Goal: Task Accomplishment & Management: Use online tool/utility

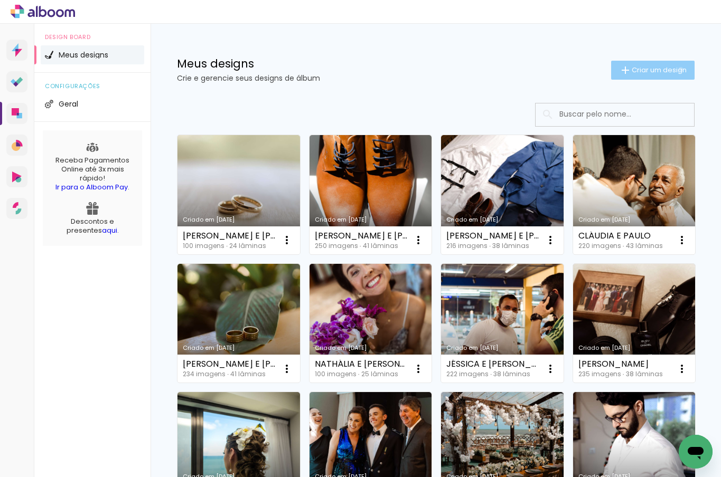
click at [671, 69] on span "Criar um design" at bounding box center [659, 70] width 55 height 7
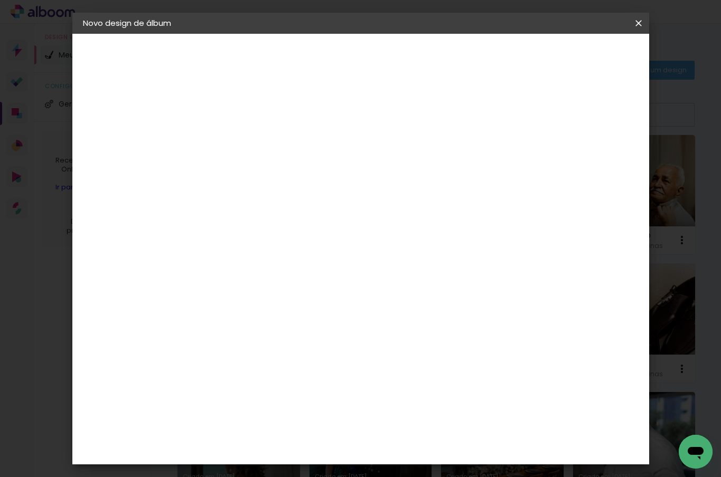
click at [256, 141] on input at bounding box center [256, 142] width 0 height 16
type input "JÉSSICA E [PERSON_NAME]"
type paper-input "JÉSSICA E [PERSON_NAME]"
click at [364, 55] on link "Avançar" at bounding box center [335, 56] width 57 height 18
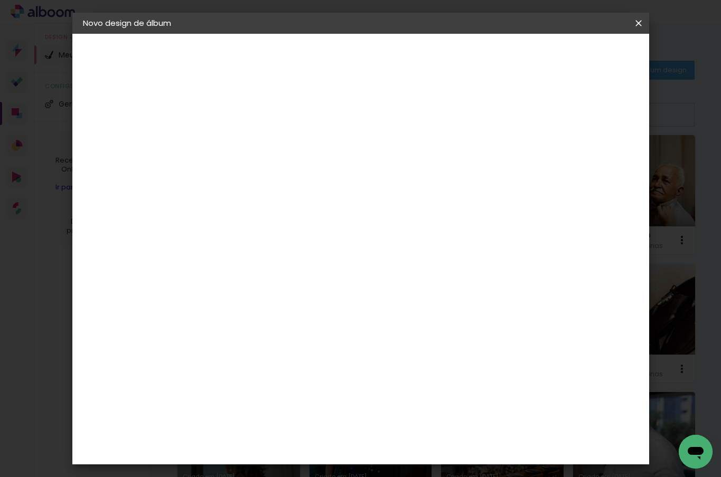
click at [0, 0] on slot "Avançar" at bounding box center [0, 0] width 0 height 0
click at [327, 467] on span "30 × 30" at bounding box center [302, 478] width 49 height 22
click at [0, 0] on slot "Avançar" at bounding box center [0, 0] width 0 height 0
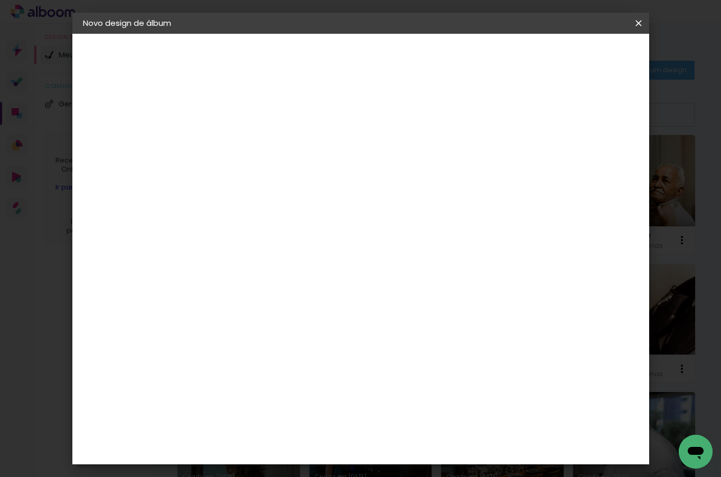
click at [572, 59] on span "Iniciar design" at bounding box center [548, 55] width 48 height 7
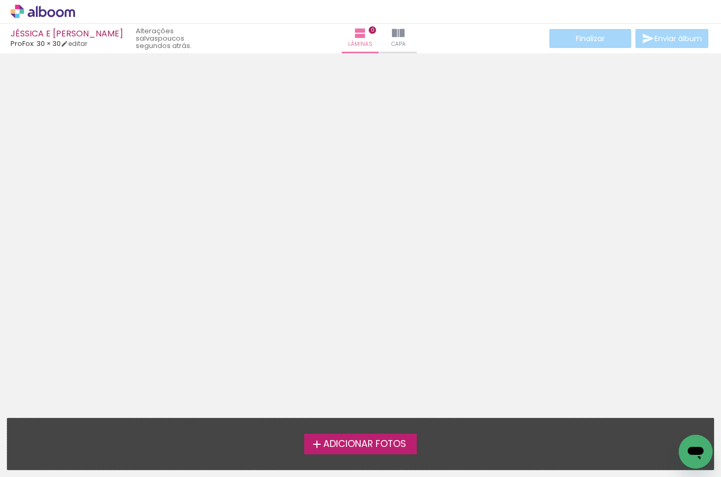
click at [394, 449] on span "Adicionar Fotos" at bounding box center [364, 445] width 83 height 10
click at [0, 0] on input "file" at bounding box center [0, 0] width 0 height 0
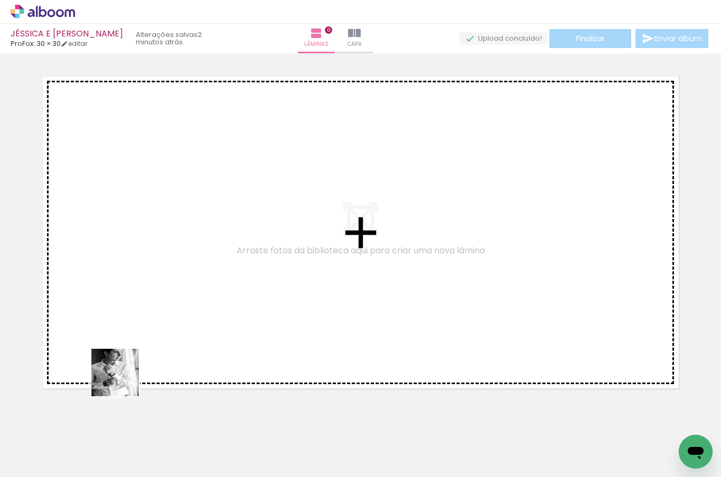
drag, startPoint x: 110, startPoint y: 448, endPoint x: 125, endPoint y: 363, distance: 85.8
click at [125, 363] on quentale-workspace at bounding box center [360, 238] width 721 height 477
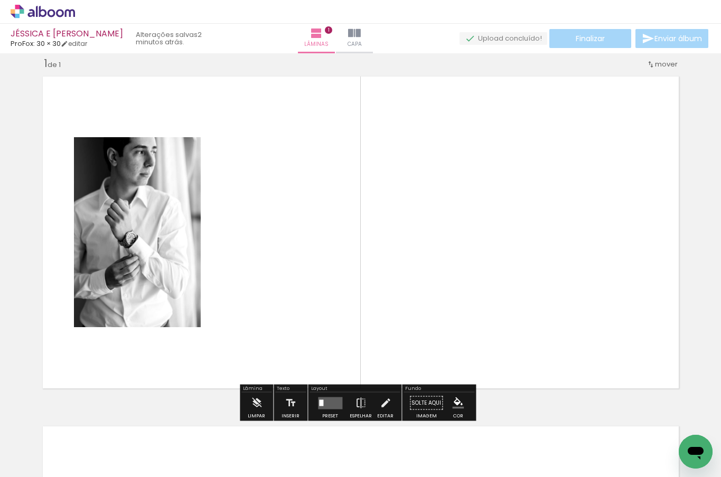
scroll to position [13, 0]
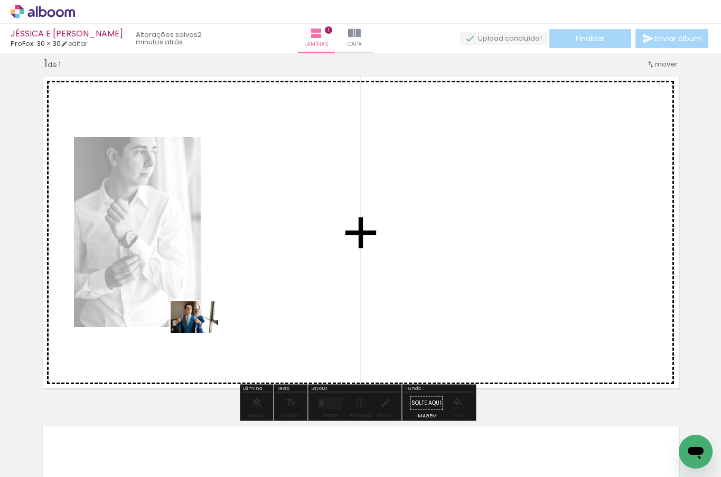
drag, startPoint x: 160, startPoint y: 440, endPoint x: 202, endPoint y: 333, distance: 115.2
click at [202, 333] on quentale-workspace at bounding box center [360, 238] width 721 height 477
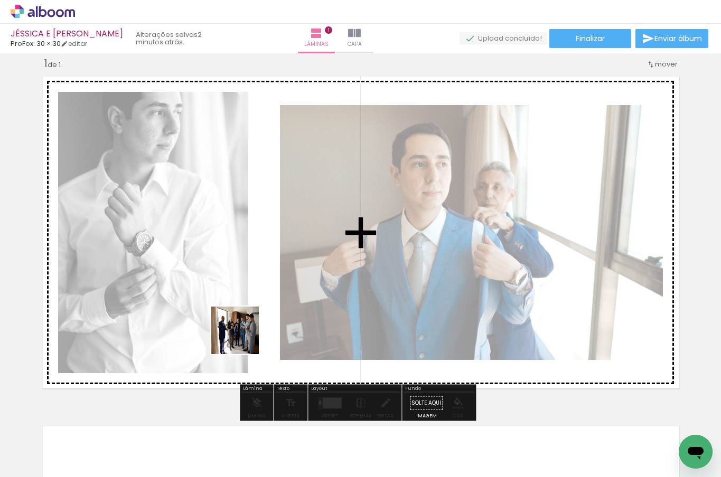
drag, startPoint x: 229, startPoint y: 438, endPoint x: 243, endPoint y: 339, distance: 100.2
click at [243, 339] on quentale-workspace at bounding box center [360, 238] width 721 height 477
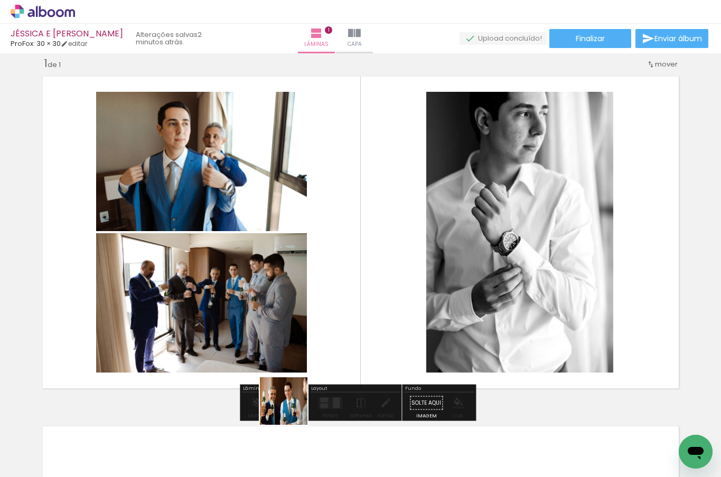
drag, startPoint x: 292, startPoint y: 409, endPoint x: 304, endPoint y: 364, distance: 46.5
click at [304, 364] on quentale-workspace at bounding box center [360, 238] width 721 height 477
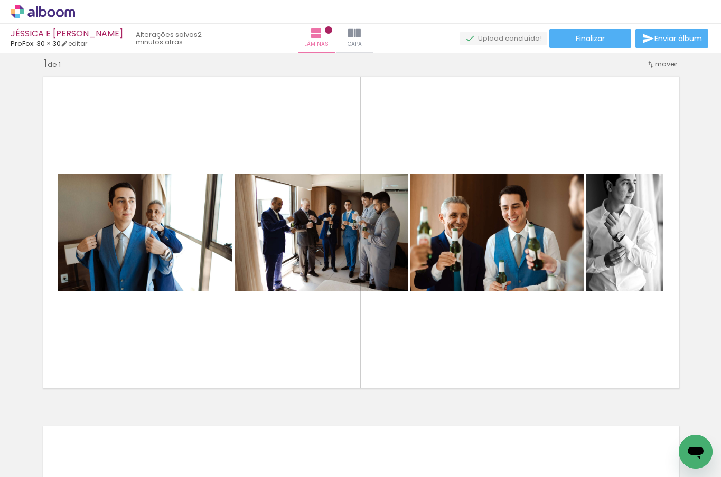
scroll to position [0, 0]
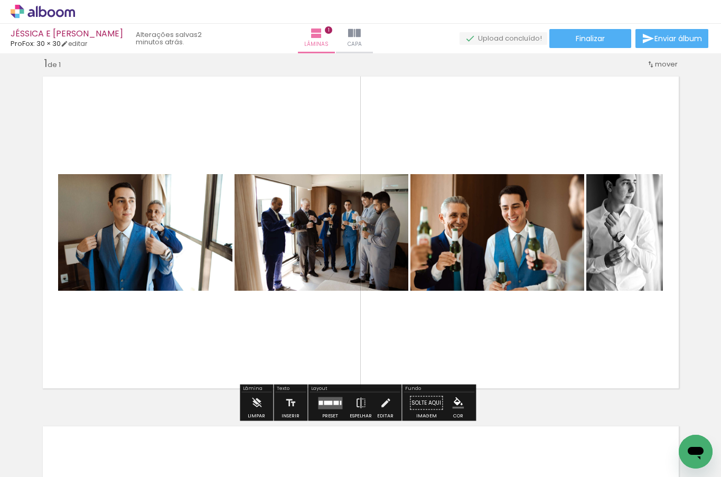
click at [334, 402] on div at bounding box center [335, 403] width 5 height 4
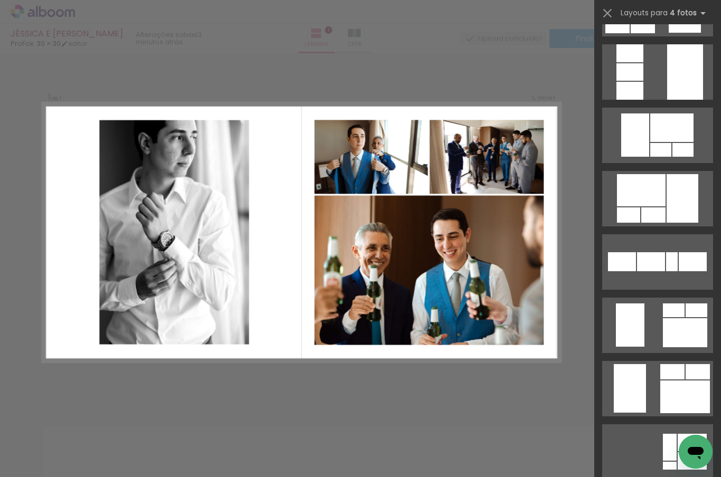
scroll to position [1953, 0]
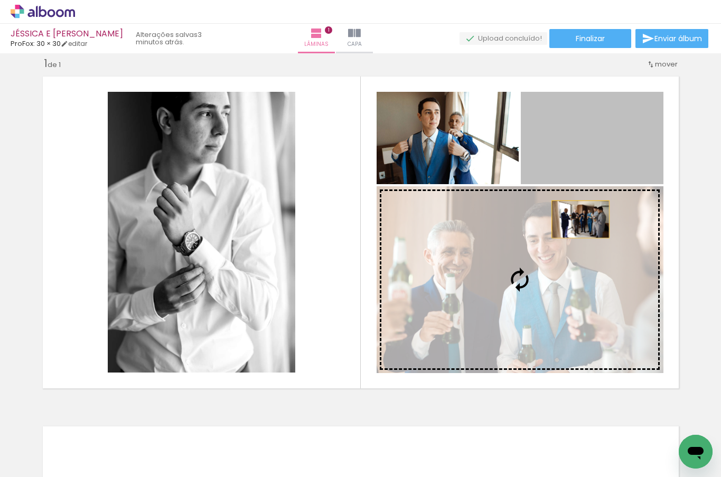
drag, startPoint x: 606, startPoint y: 159, endPoint x: 576, endPoint y: 219, distance: 66.6
click at [0, 0] on slot at bounding box center [0, 0] width 0 height 0
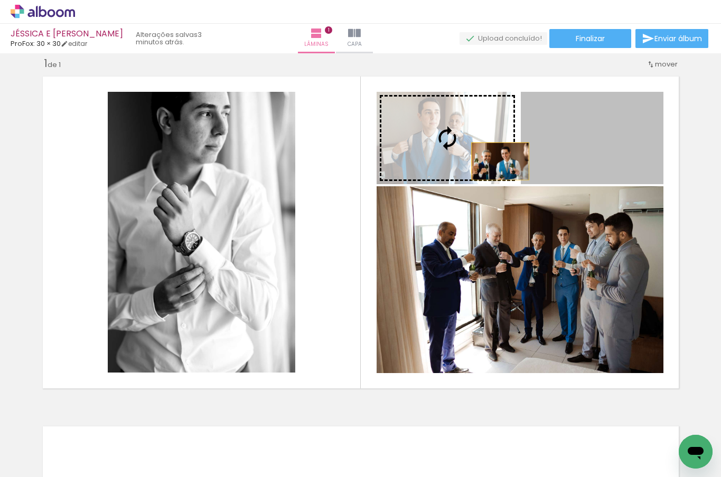
drag, startPoint x: 594, startPoint y: 157, endPoint x: 488, endPoint y: 161, distance: 106.2
click at [0, 0] on slot at bounding box center [0, 0] width 0 height 0
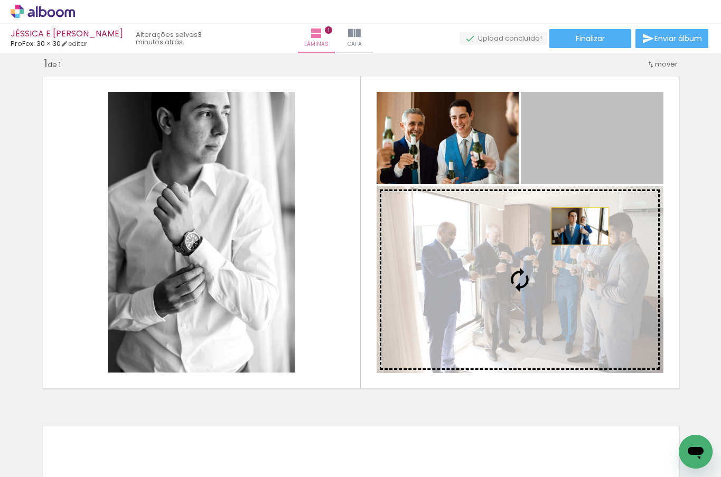
drag, startPoint x: 609, startPoint y: 139, endPoint x: 571, endPoint y: 245, distance: 112.4
click at [0, 0] on slot at bounding box center [0, 0] width 0 height 0
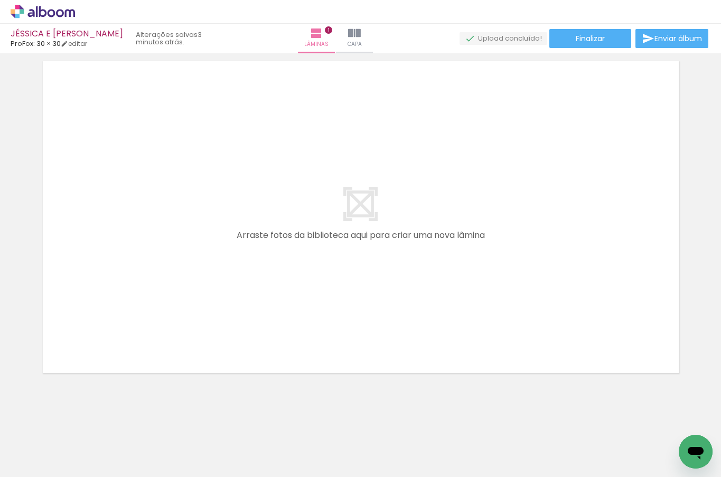
scroll to position [381, 0]
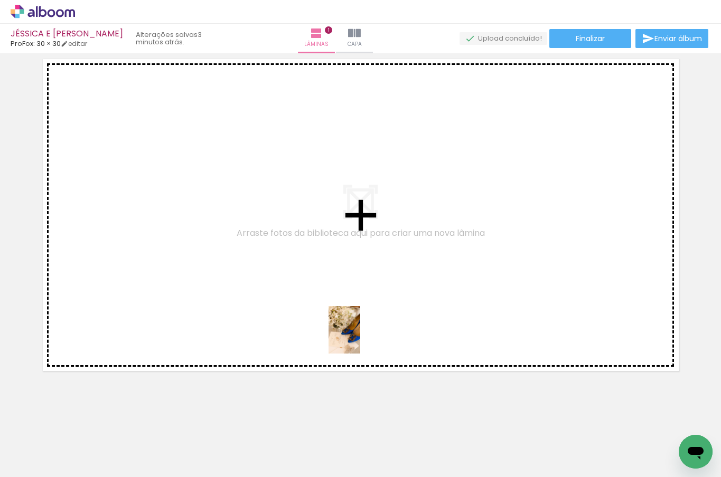
drag, startPoint x: 351, startPoint y: 437, endPoint x: 360, endPoint y: 333, distance: 103.9
click at [360, 333] on quentale-workspace at bounding box center [360, 238] width 721 height 477
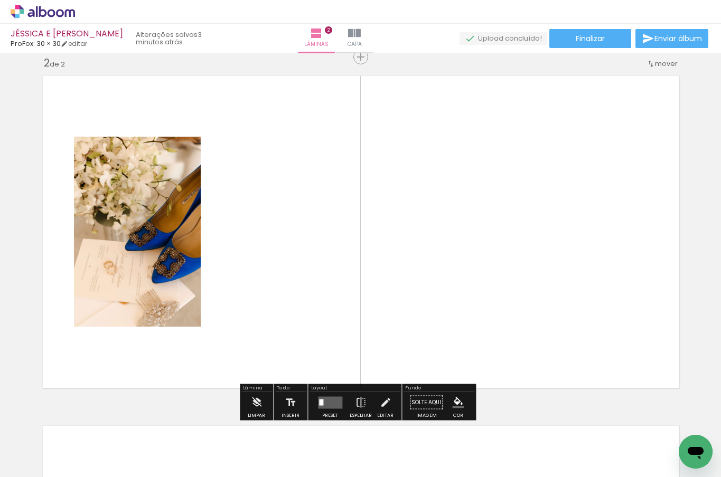
scroll to position [363, 0]
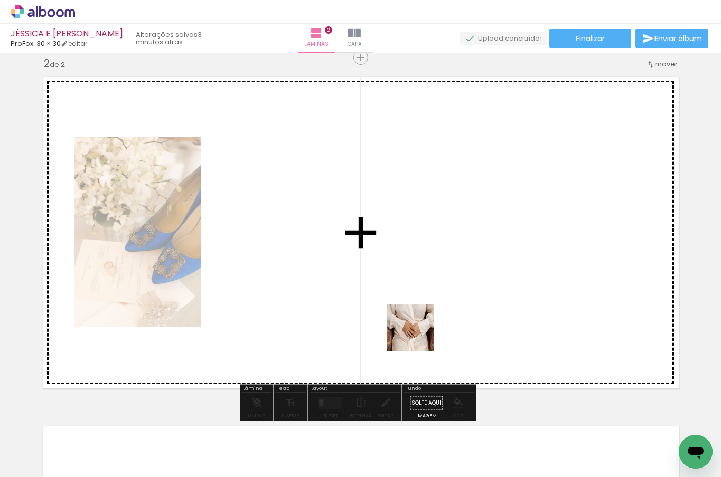
click at [419, 327] on quentale-workspace at bounding box center [360, 238] width 721 height 477
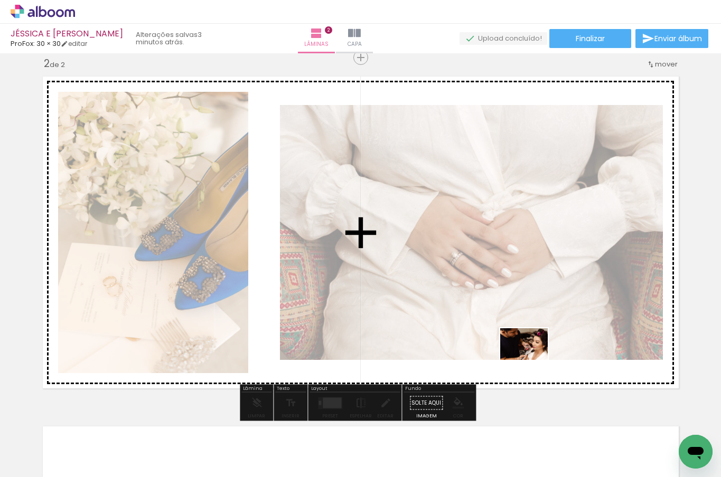
drag, startPoint x: 519, startPoint y: 444, endPoint x: 532, endPoint y: 357, distance: 88.2
click at [532, 357] on quentale-workspace at bounding box center [360, 238] width 721 height 477
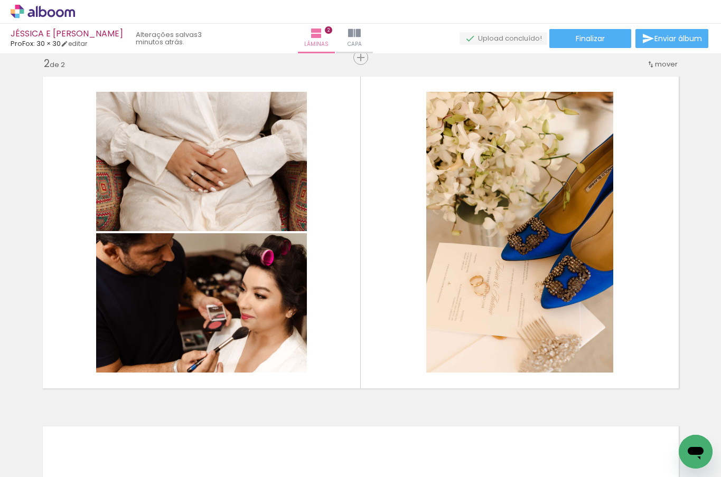
scroll to position [0, 214]
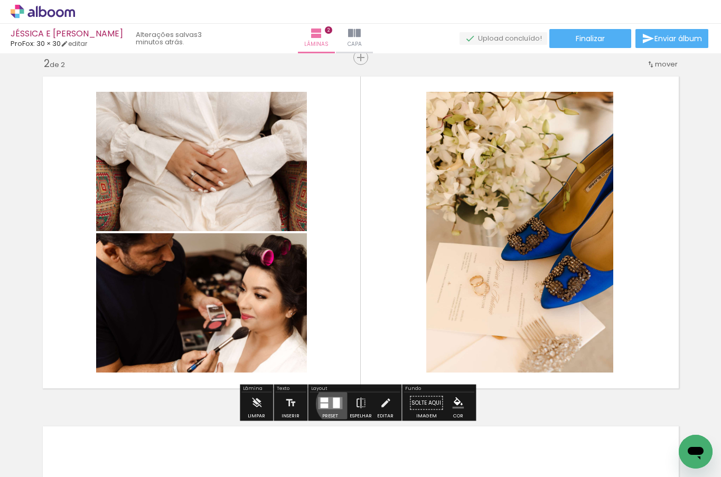
click at [335, 403] on div at bounding box center [336, 403] width 7 height 11
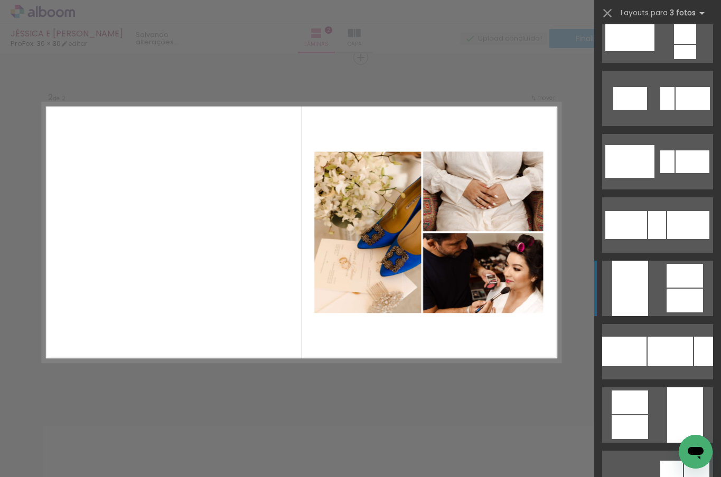
scroll to position [1269, 0]
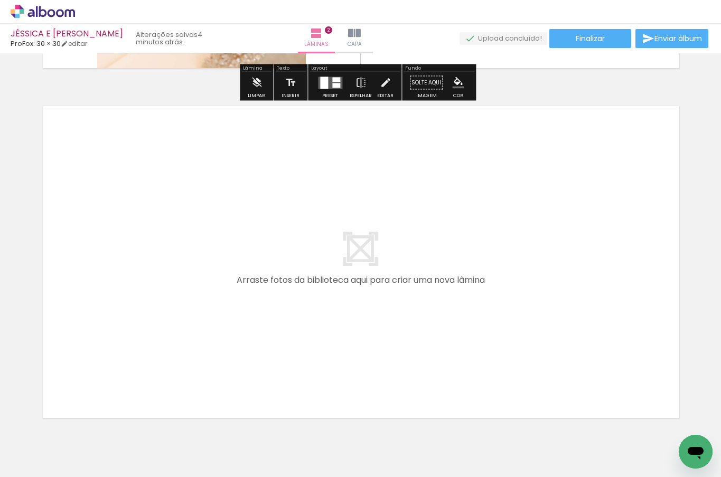
scroll to position [686, 0]
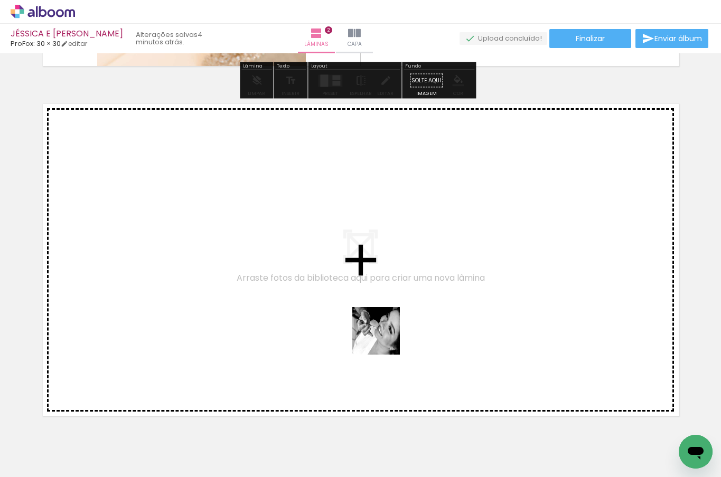
drag, startPoint x: 375, startPoint y: 447, endPoint x: 384, endPoint y: 338, distance: 109.6
click at [384, 338] on quentale-workspace at bounding box center [360, 238] width 721 height 477
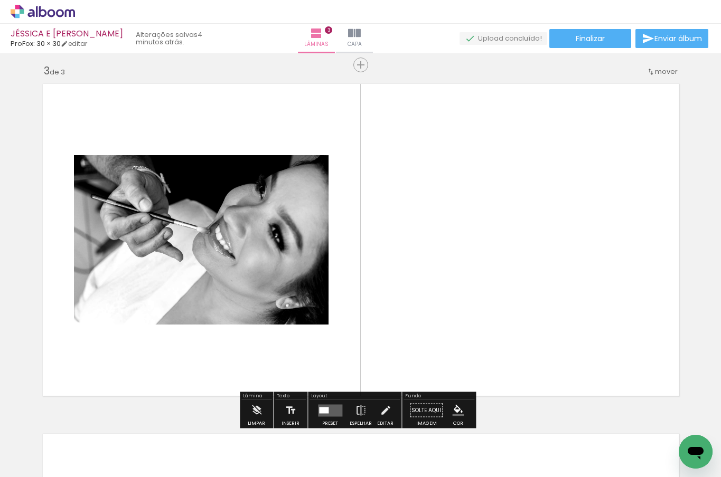
scroll to position [713, 0]
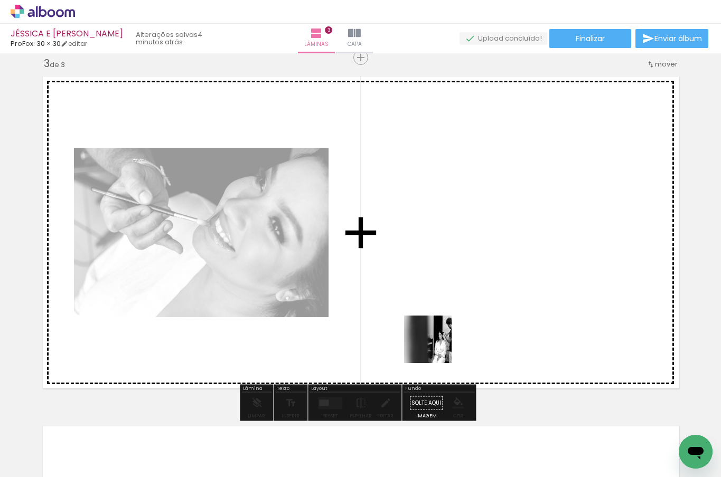
drag, startPoint x: 427, startPoint y: 443, endPoint x: 436, endPoint y: 340, distance: 102.9
click at [436, 340] on quentale-workspace at bounding box center [360, 238] width 721 height 477
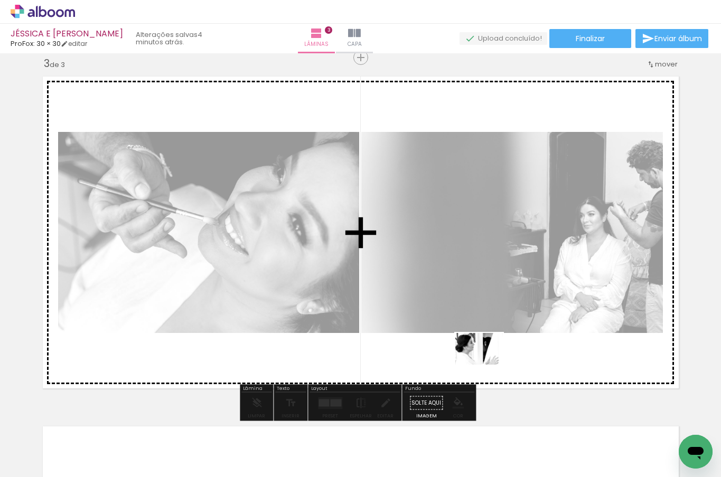
drag, startPoint x: 479, startPoint y: 441, endPoint x: 487, endPoint y: 365, distance: 77.0
click at [487, 365] on quentale-workspace at bounding box center [360, 238] width 721 height 477
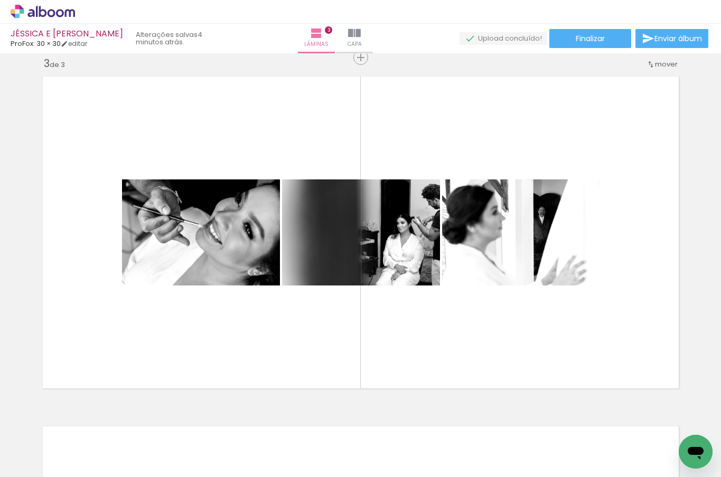
scroll to position [0, 447]
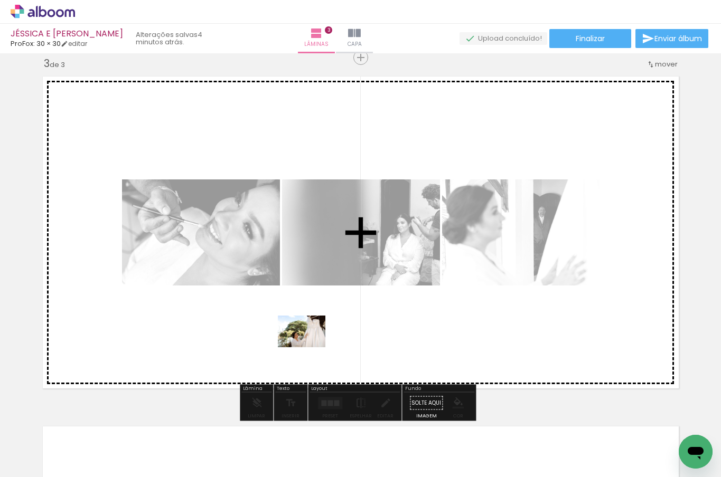
drag, startPoint x: 298, startPoint y: 448, endPoint x: 309, endPoint y: 347, distance: 100.9
click at [309, 347] on quentale-workspace at bounding box center [360, 238] width 721 height 477
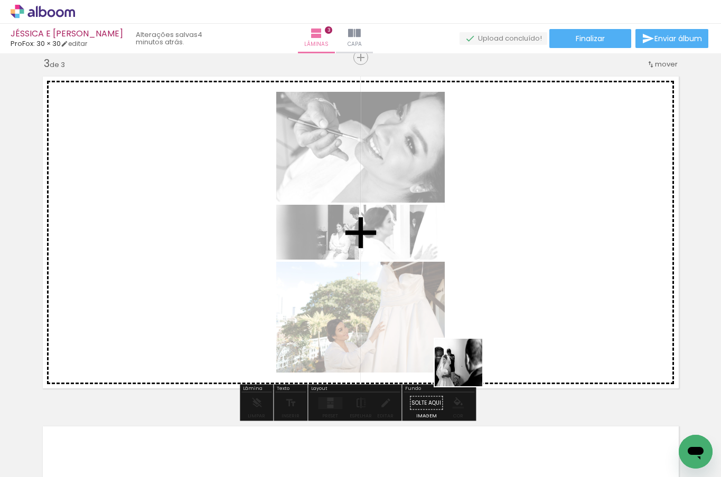
drag, startPoint x: 382, startPoint y: 450, endPoint x: 514, endPoint y: 331, distance: 178.3
click at [514, 331] on quentale-workspace at bounding box center [360, 238] width 721 height 477
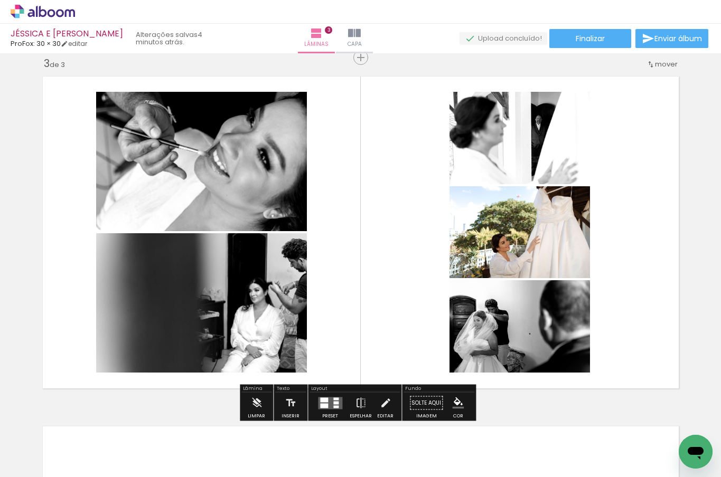
click at [327, 405] on quentale-layouter at bounding box center [330, 403] width 24 height 12
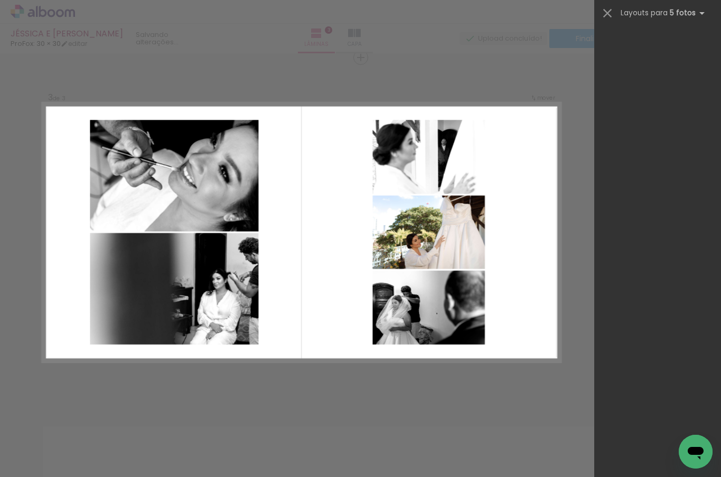
scroll to position [0, 0]
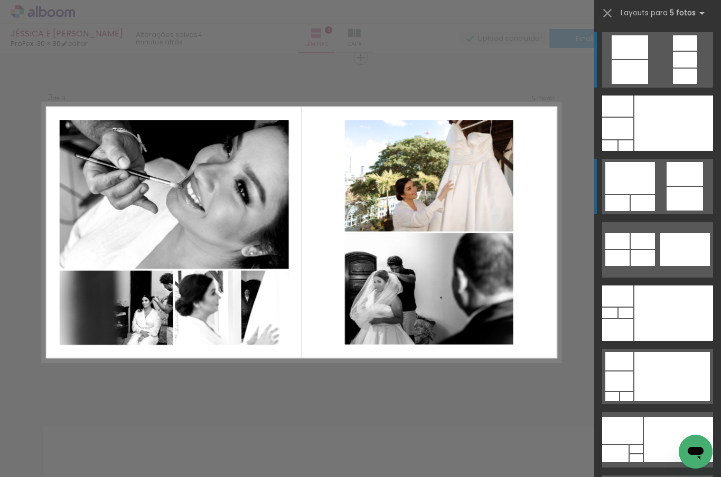
click at [633, 117] on div at bounding box center [617, 106] width 31 height 21
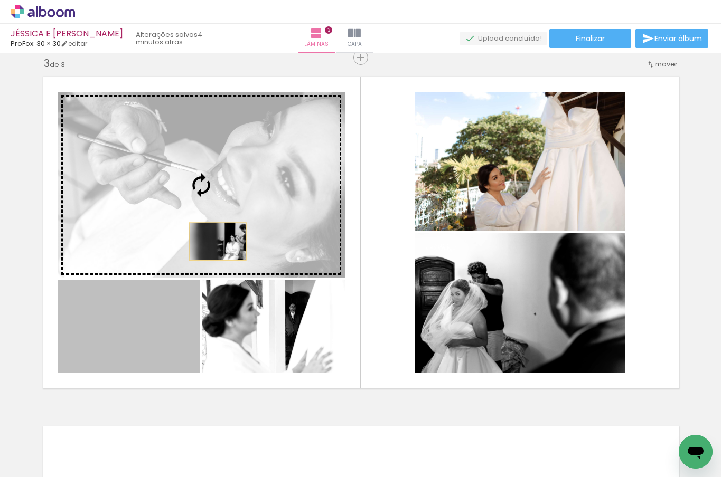
drag, startPoint x: 172, startPoint y: 357, endPoint x: 213, endPoint y: 241, distance: 122.8
click at [0, 0] on slot at bounding box center [0, 0] width 0 height 0
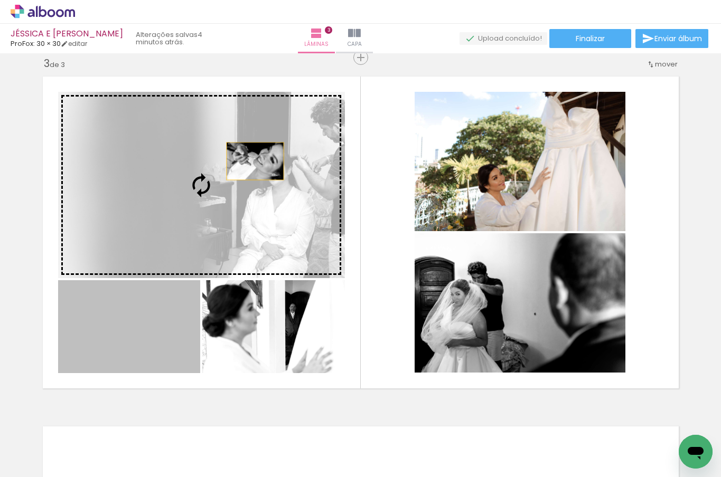
drag, startPoint x: 163, startPoint y: 342, endPoint x: 251, endPoint y: 161, distance: 201.0
click at [0, 0] on slot at bounding box center [0, 0] width 0 height 0
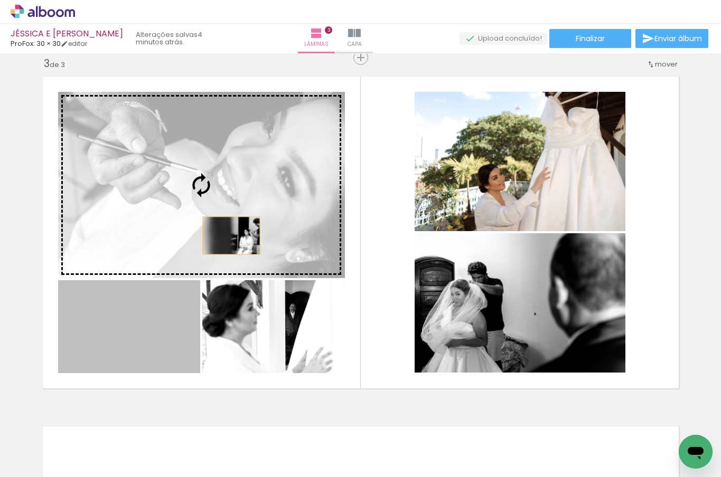
drag, startPoint x: 171, startPoint y: 325, endPoint x: 227, endPoint y: 235, distance: 105.8
click at [0, 0] on slot at bounding box center [0, 0] width 0 height 0
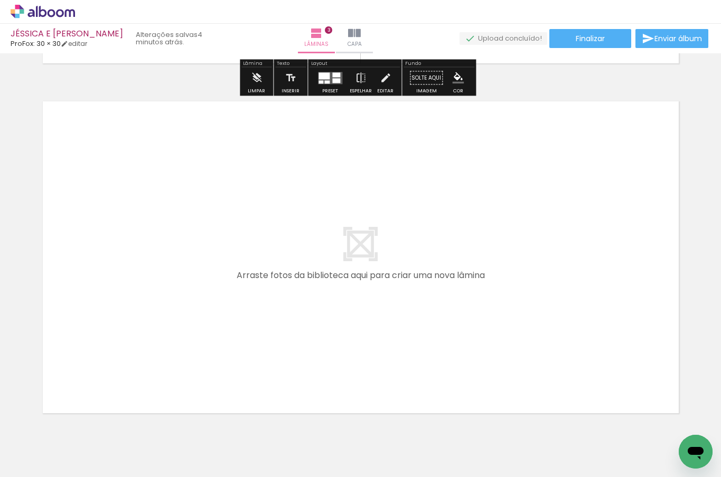
scroll to position [1056, 0]
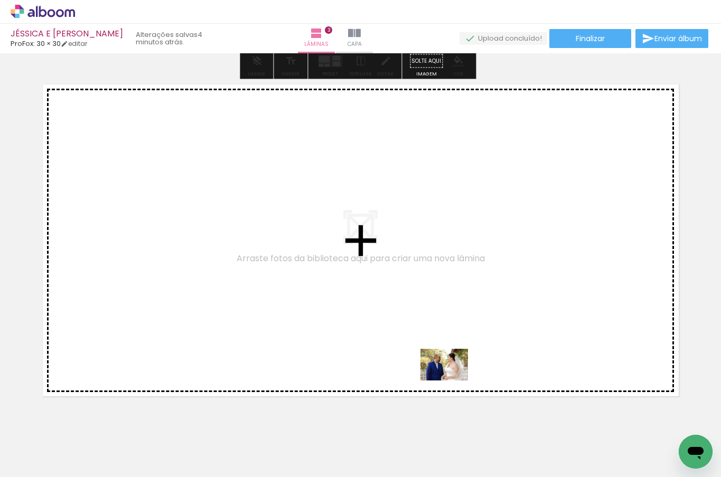
drag, startPoint x: 444, startPoint y: 453, endPoint x: 462, endPoint y: 396, distance: 59.1
click at [452, 381] on quentale-workspace at bounding box center [360, 238] width 721 height 477
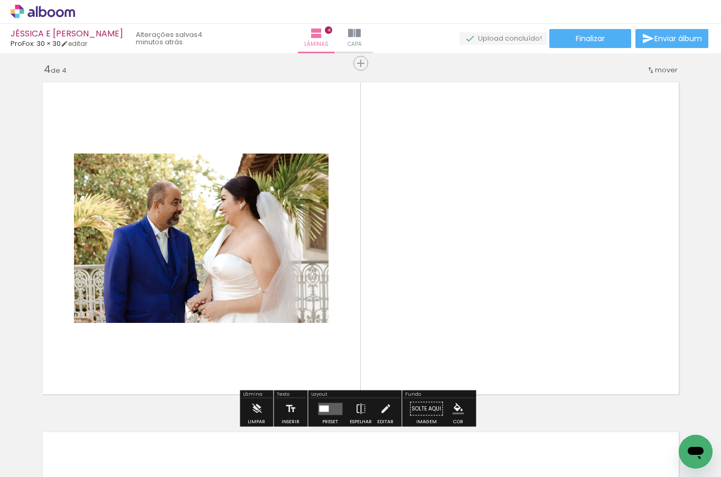
scroll to position [1064, 0]
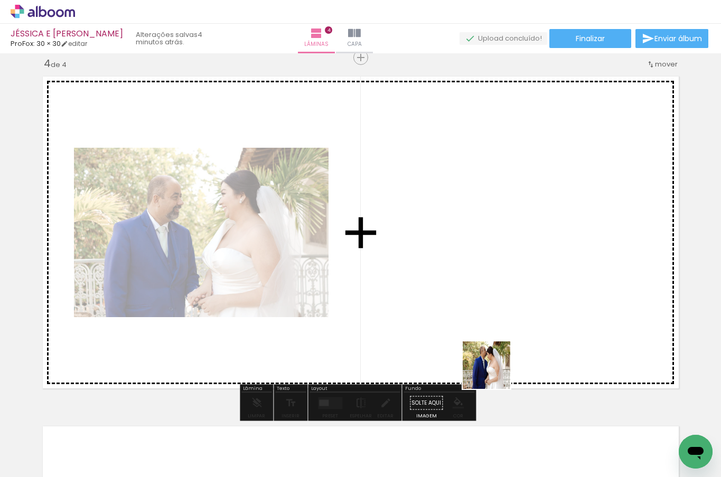
drag, startPoint x: 491, startPoint y: 439, endPoint x: 493, endPoint y: 346, distance: 93.0
click at [493, 346] on quentale-workspace at bounding box center [360, 238] width 721 height 477
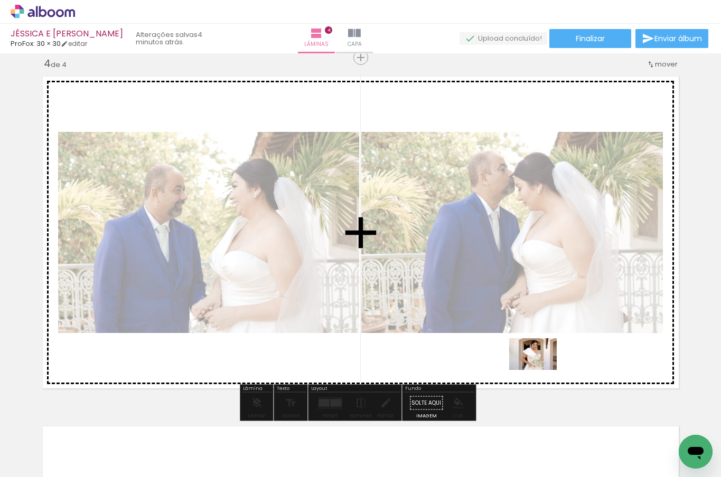
drag, startPoint x: 544, startPoint y: 438, endPoint x: 541, endPoint y: 370, distance: 68.2
click at [541, 370] on quentale-workspace at bounding box center [360, 238] width 721 height 477
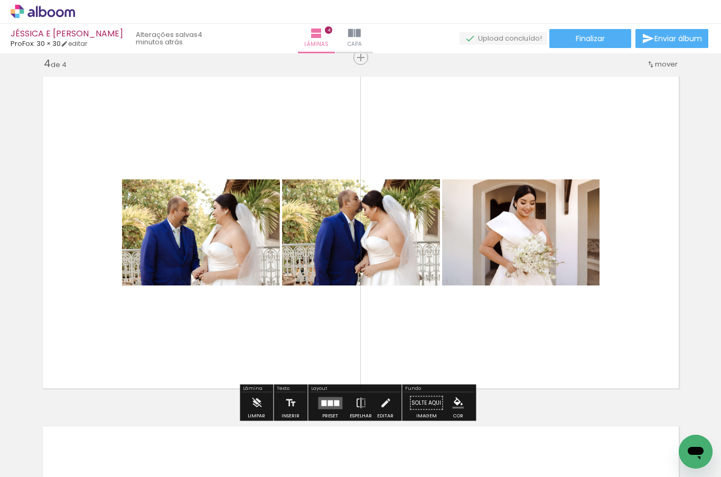
click at [331, 407] on quentale-layouter at bounding box center [330, 403] width 24 height 12
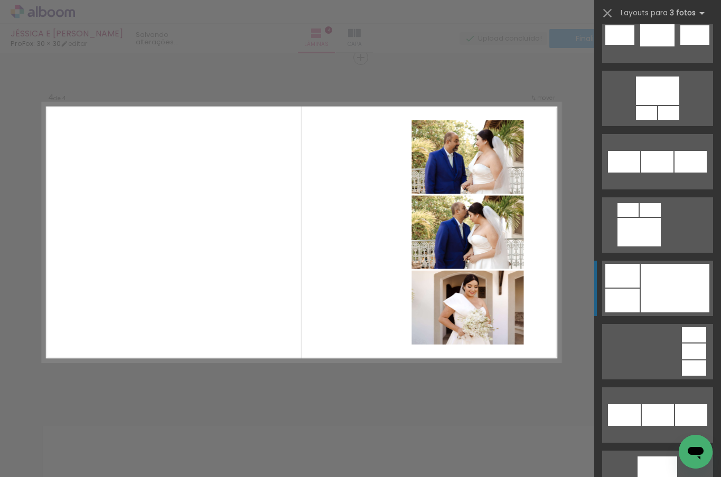
scroll to position [2198, 0]
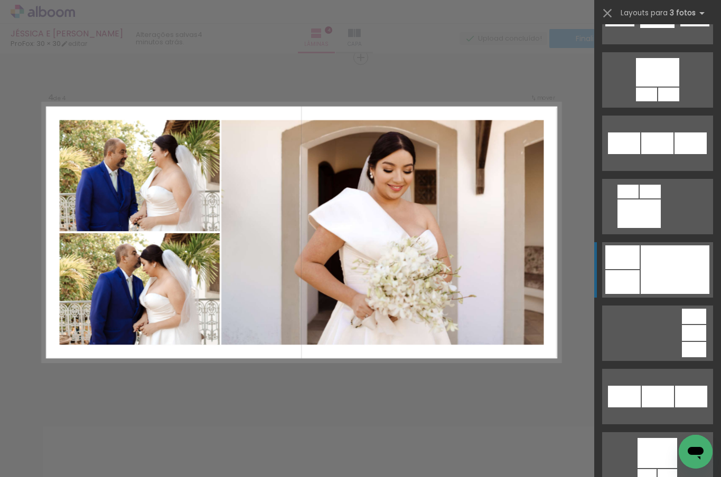
click at [657, 228] on div at bounding box center [638, 214] width 43 height 29
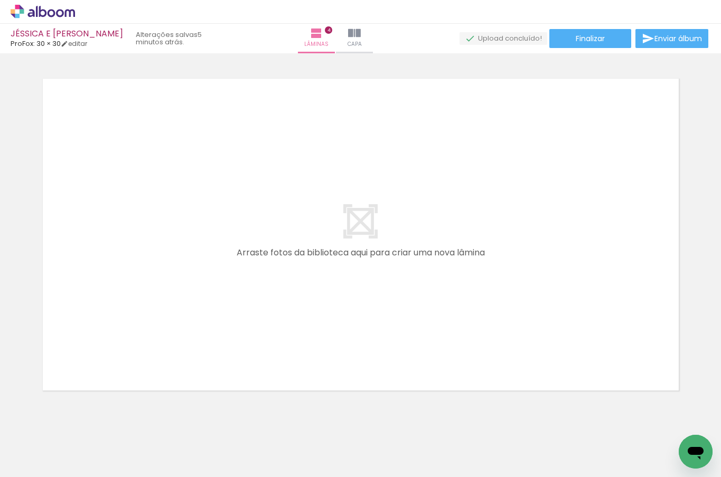
scroll to position [0, 205]
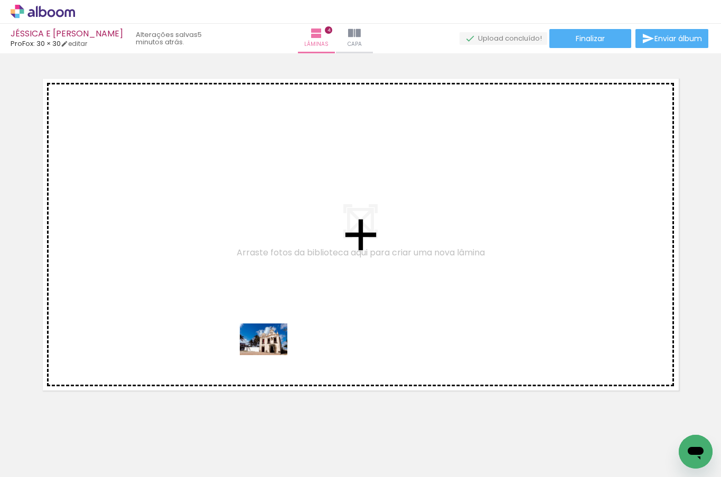
drag, startPoint x: 252, startPoint y: 443, endPoint x: 271, endPoint y: 355, distance: 89.3
click at [271, 355] on quentale-workspace at bounding box center [360, 238] width 721 height 477
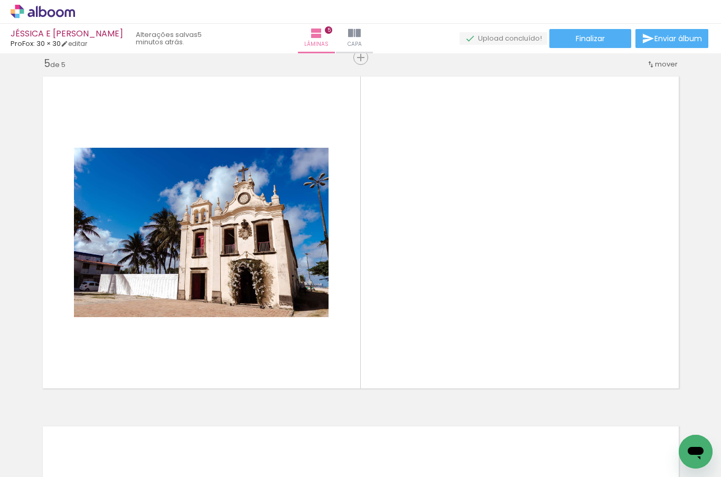
scroll to position [0, 740]
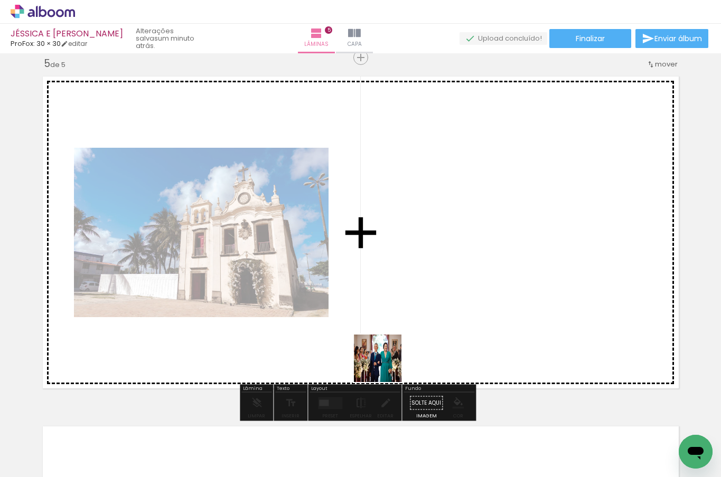
drag, startPoint x: 298, startPoint y: 444, endPoint x: 386, endPoint y: 366, distance: 117.1
click at [386, 366] on quentale-workspace at bounding box center [360, 238] width 721 height 477
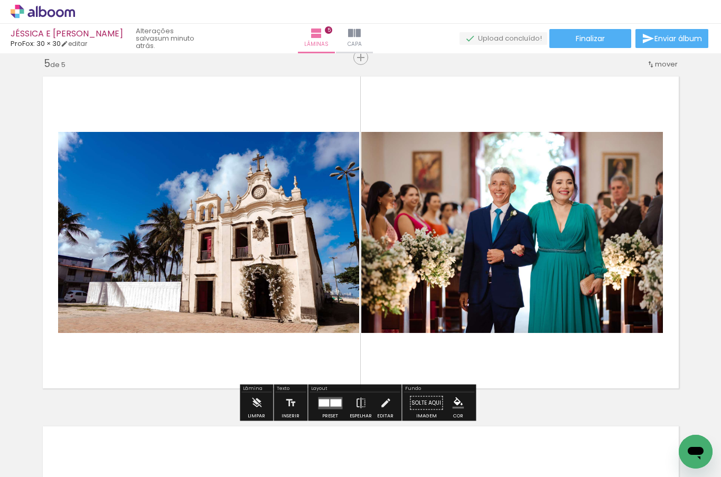
click at [337, 406] on div at bounding box center [335, 402] width 11 height 7
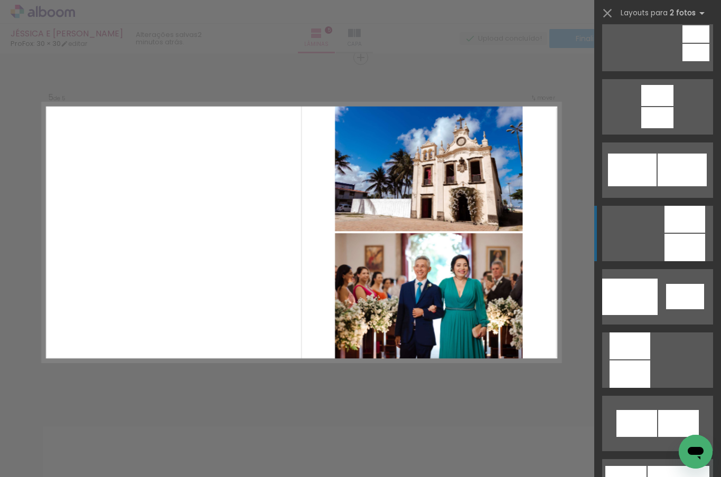
scroll to position [772, 0]
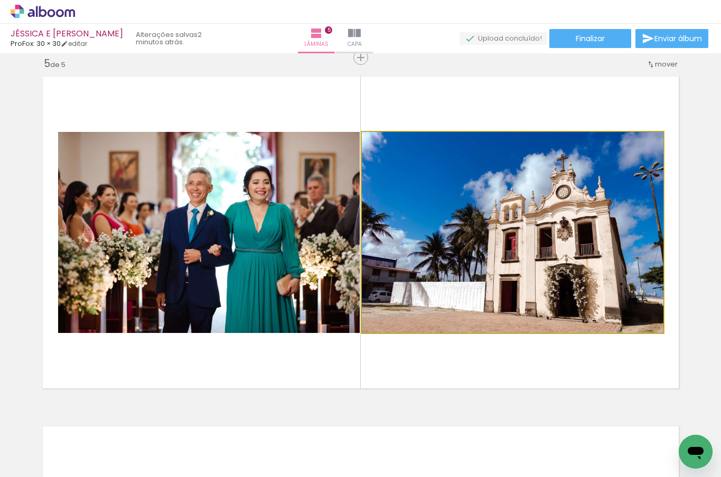
click at [418, 277] on quentale-photo at bounding box center [513, 232] width 302 height 201
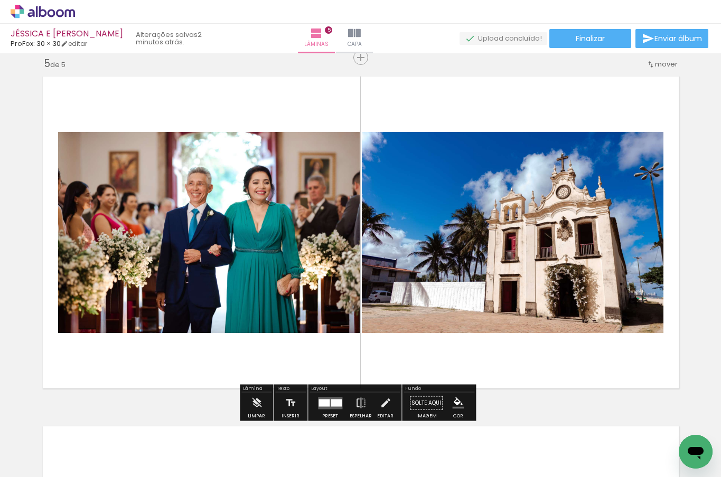
click at [312, 248] on quentale-photo at bounding box center [209, 232] width 302 height 201
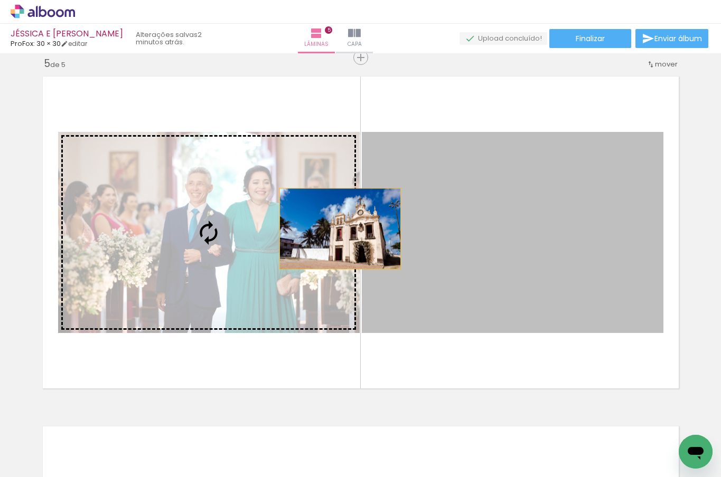
drag, startPoint x: 405, startPoint y: 225, endPoint x: 330, endPoint y: 228, distance: 75.5
click at [0, 0] on slot at bounding box center [0, 0] width 0 height 0
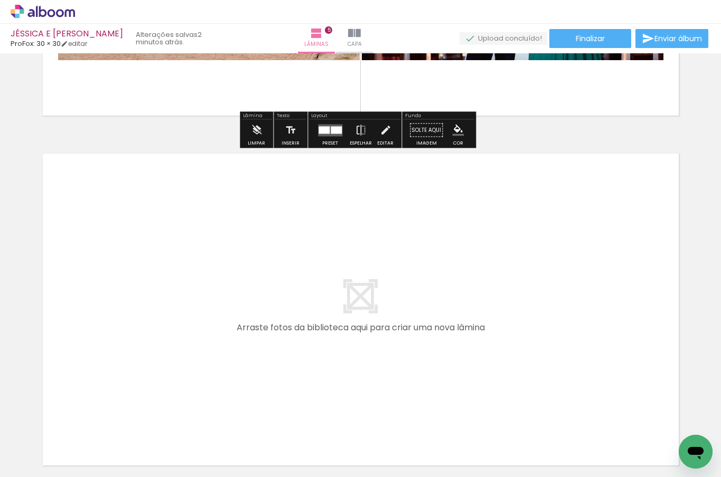
scroll to position [1688, 0]
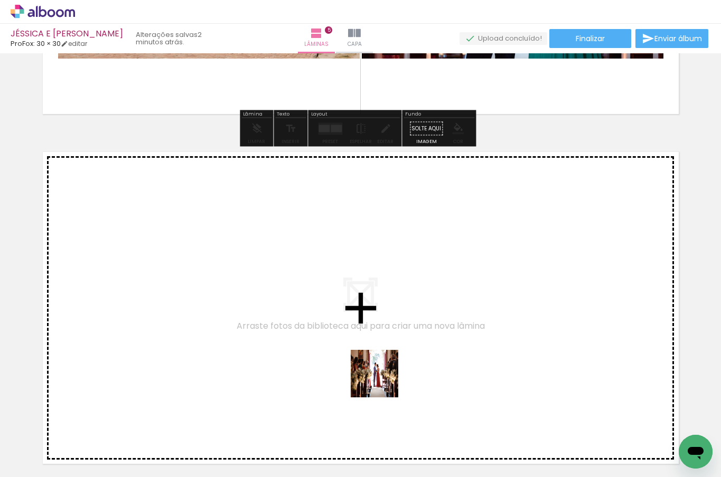
drag, startPoint x: 370, startPoint y: 443, endPoint x: 382, endPoint y: 382, distance: 62.6
click at [382, 382] on quentale-workspace at bounding box center [360, 238] width 721 height 477
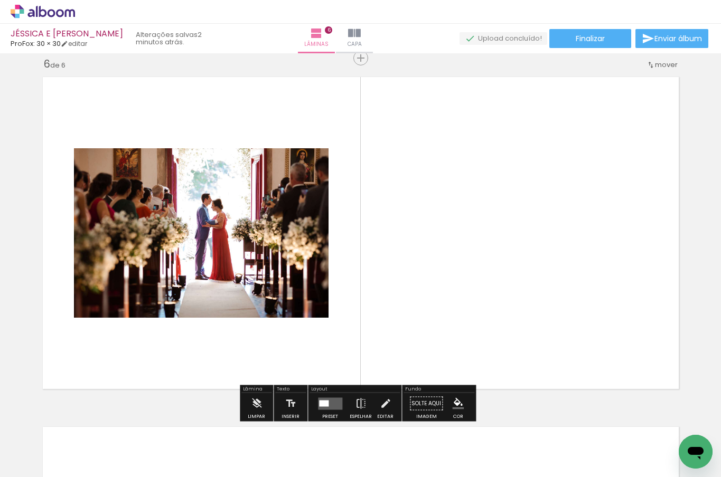
scroll to position [1764, 0]
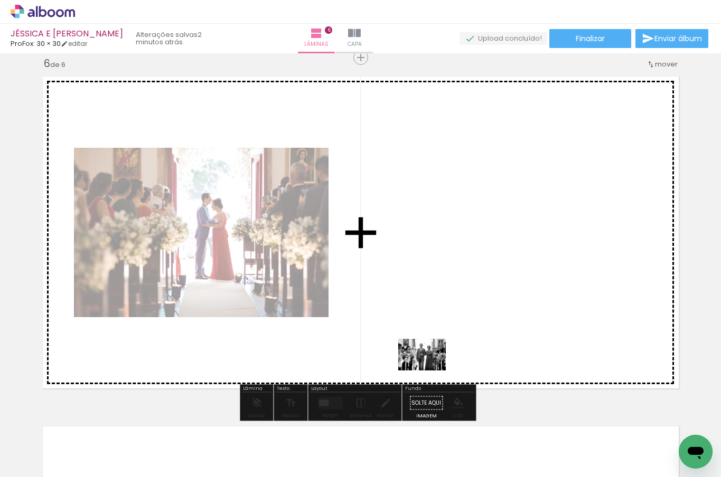
drag, startPoint x: 428, startPoint y: 444, endPoint x: 430, endPoint y: 371, distance: 73.4
click at [430, 371] on quentale-workspace at bounding box center [360, 238] width 721 height 477
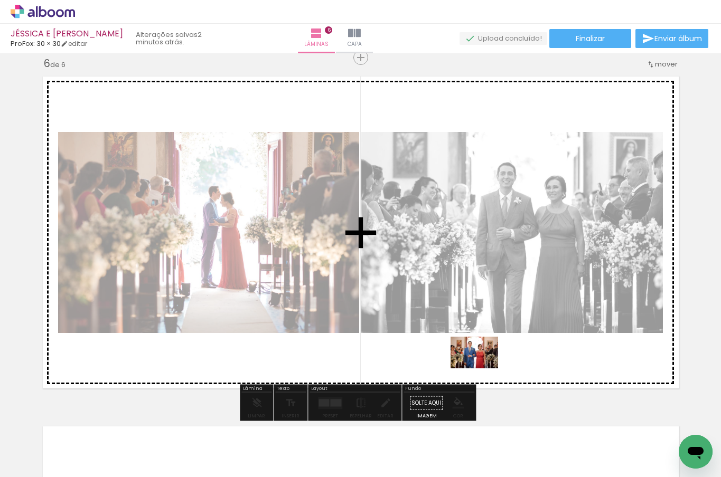
drag, startPoint x: 488, startPoint y: 448, endPoint x: 482, endPoint y: 369, distance: 80.0
click at [482, 369] on quentale-workspace at bounding box center [360, 238] width 721 height 477
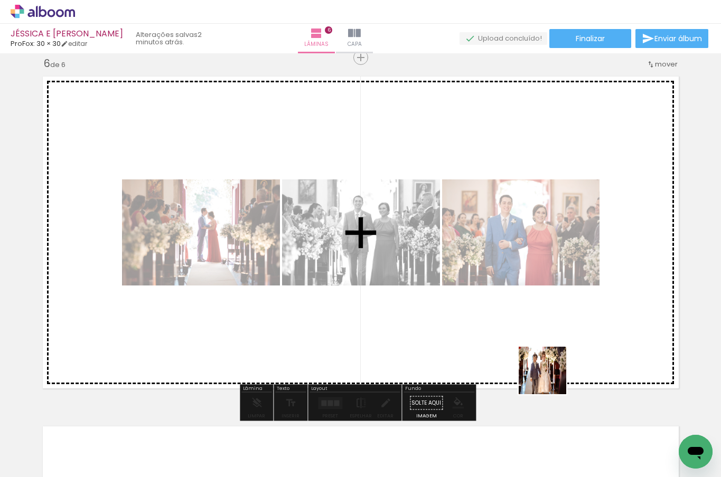
drag, startPoint x: 552, startPoint y: 437, endPoint x: 551, endPoint y: 346, distance: 90.3
click at [551, 346] on quentale-workspace at bounding box center [360, 238] width 721 height 477
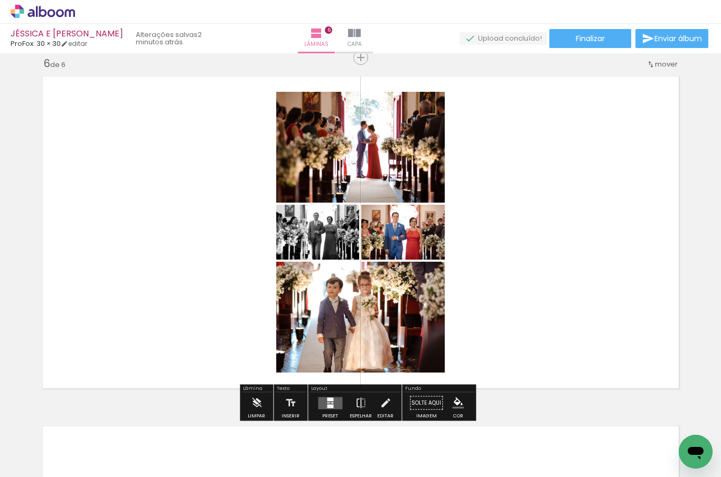
click at [327, 400] on div at bounding box center [330, 400] width 6 height 4
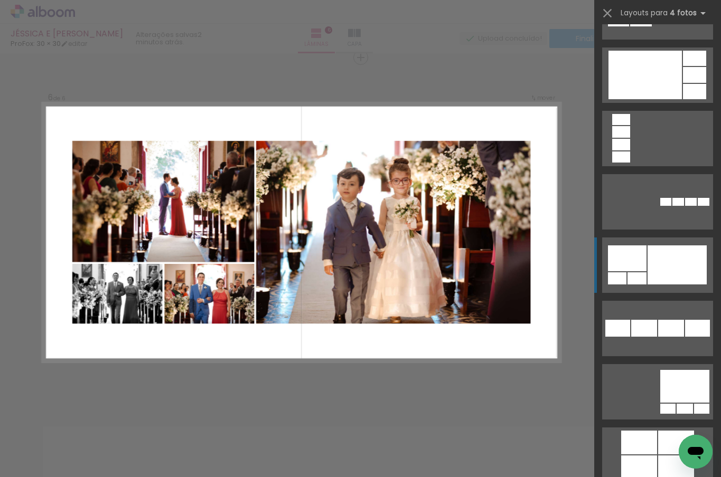
scroll to position [2410, 0]
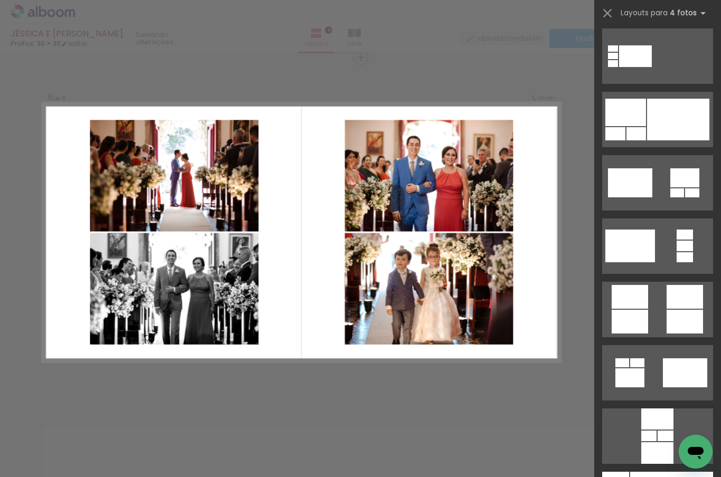
scroll to position [2999, 0]
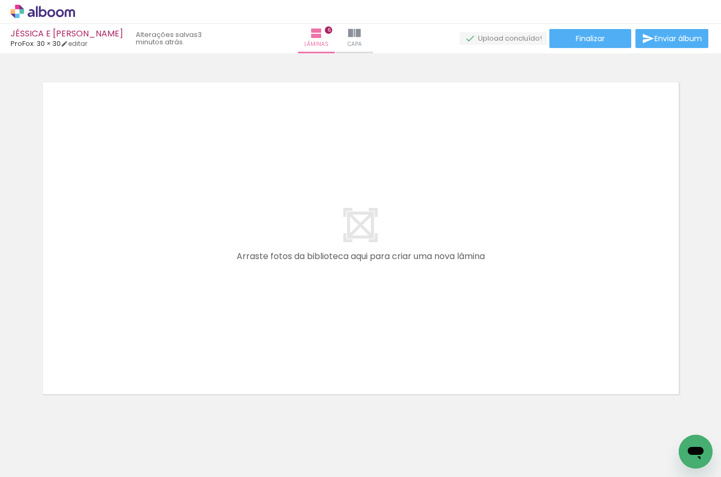
scroll to position [2115, 0]
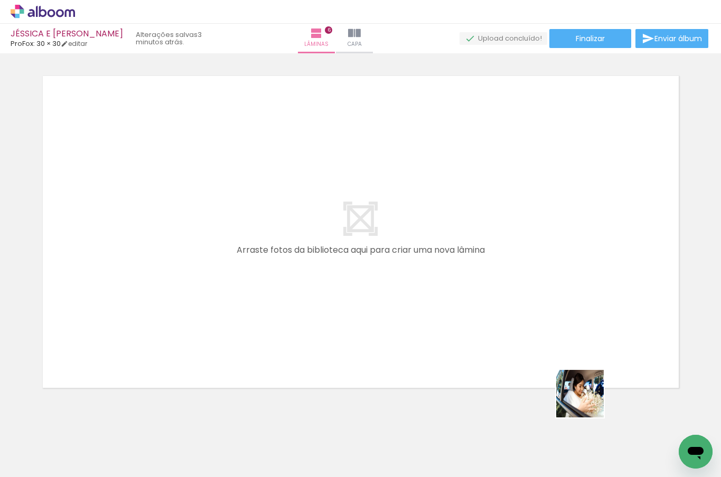
drag, startPoint x: 606, startPoint y: 446, endPoint x: 581, endPoint y: 363, distance: 86.5
click at [581, 363] on quentale-workspace at bounding box center [360, 238] width 721 height 477
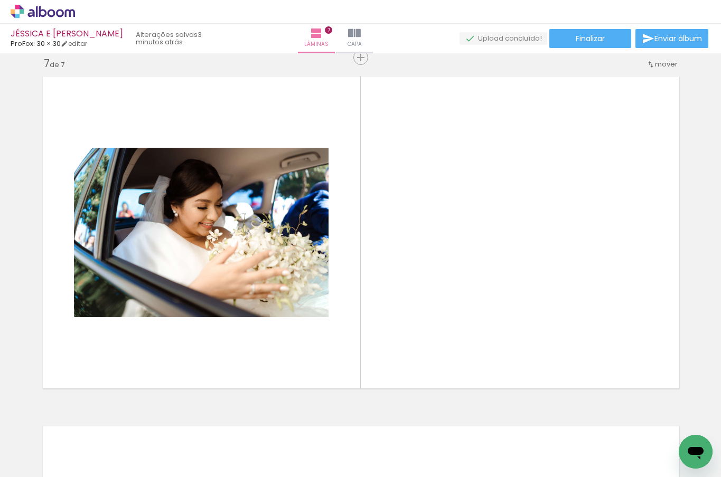
scroll to position [0, 1080]
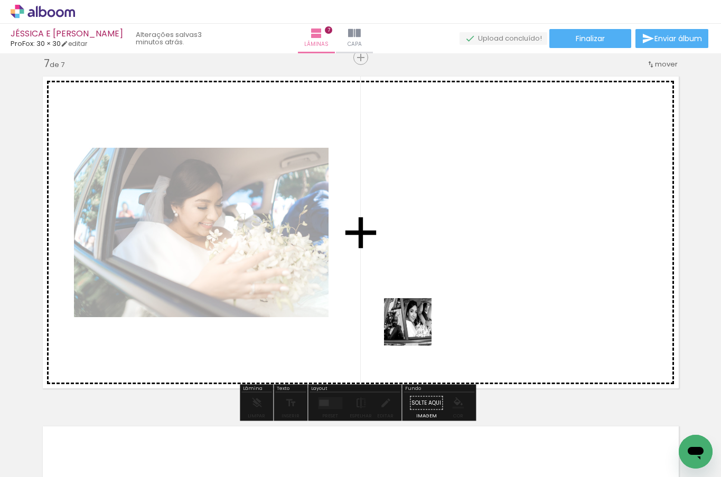
drag, startPoint x: 341, startPoint y: 442, endPoint x: 416, endPoint y: 330, distance: 134.5
click at [416, 330] on quentale-workspace at bounding box center [360, 238] width 721 height 477
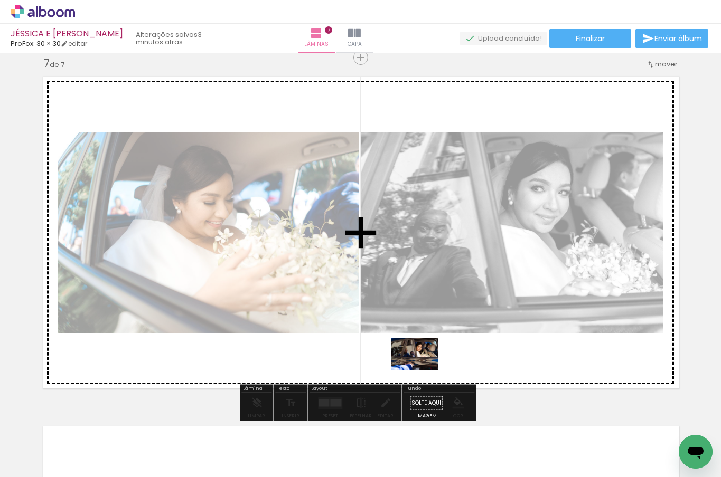
drag, startPoint x: 400, startPoint y: 437, endPoint x: 422, endPoint y: 370, distance: 70.6
click at [422, 370] on quentale-workspace at bounding box center [360, 238] width 721 height 477
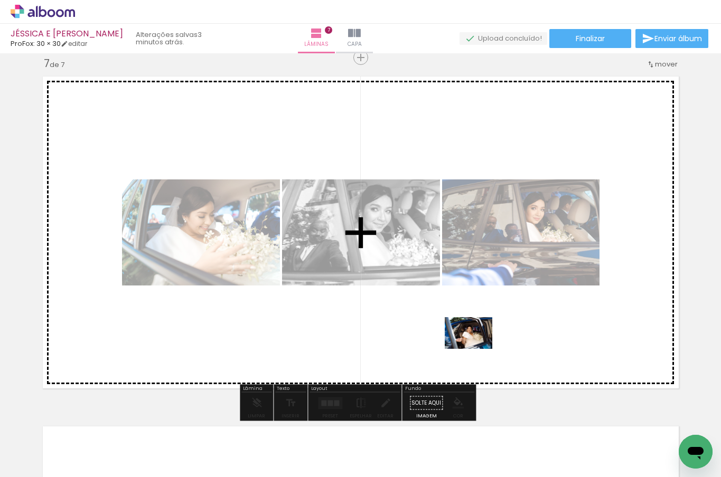
drag, startPoint x: 455, startPoint y: 440, endPoint x: 476, endPoint y: 349, distance: 93.4
click at [476, 349] on quentale-workspace at bounding box center [360, 238] width 721 height 477
